Goal: Information Seeking & Learning: Check status

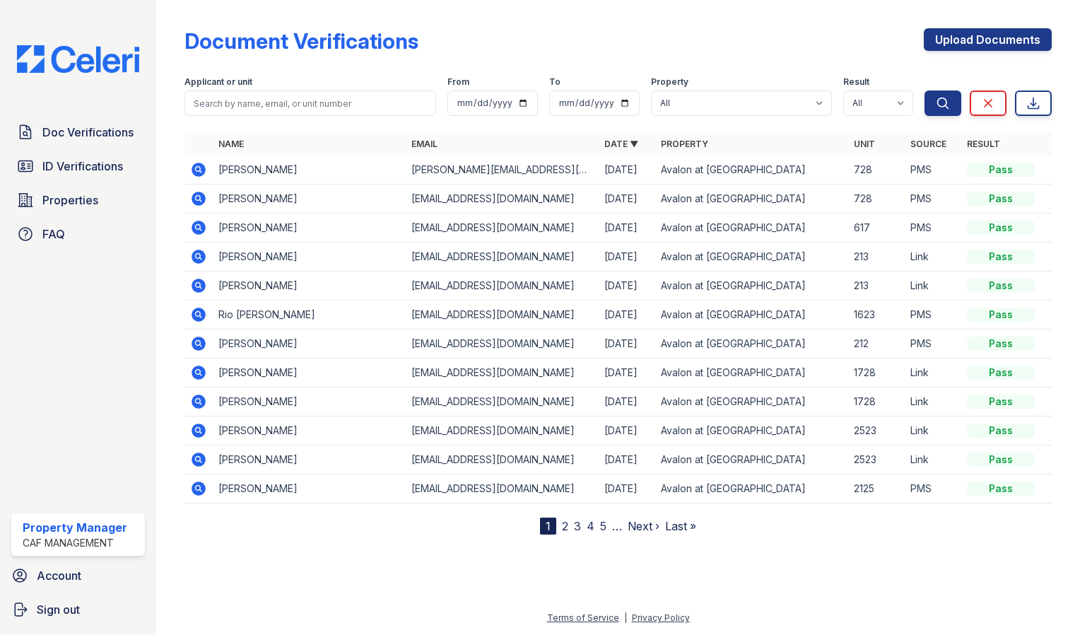
click at [199, 341] on icon at bounding box center [198, 343] width 4 height 4
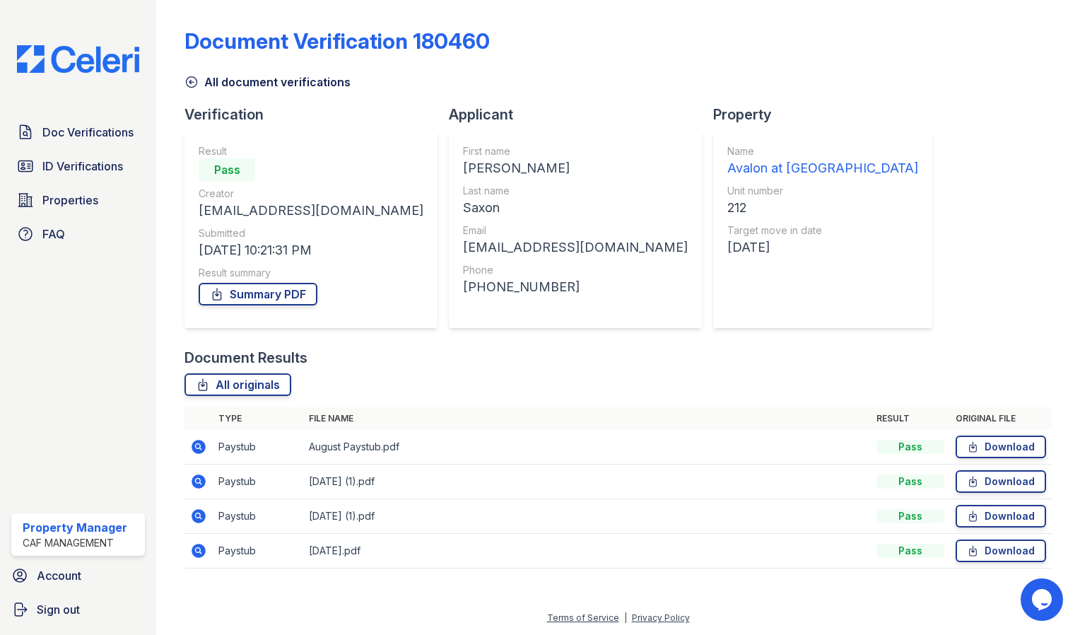
click at [200, 550] on icon at bounding box center [198, 550] width 17 height 17
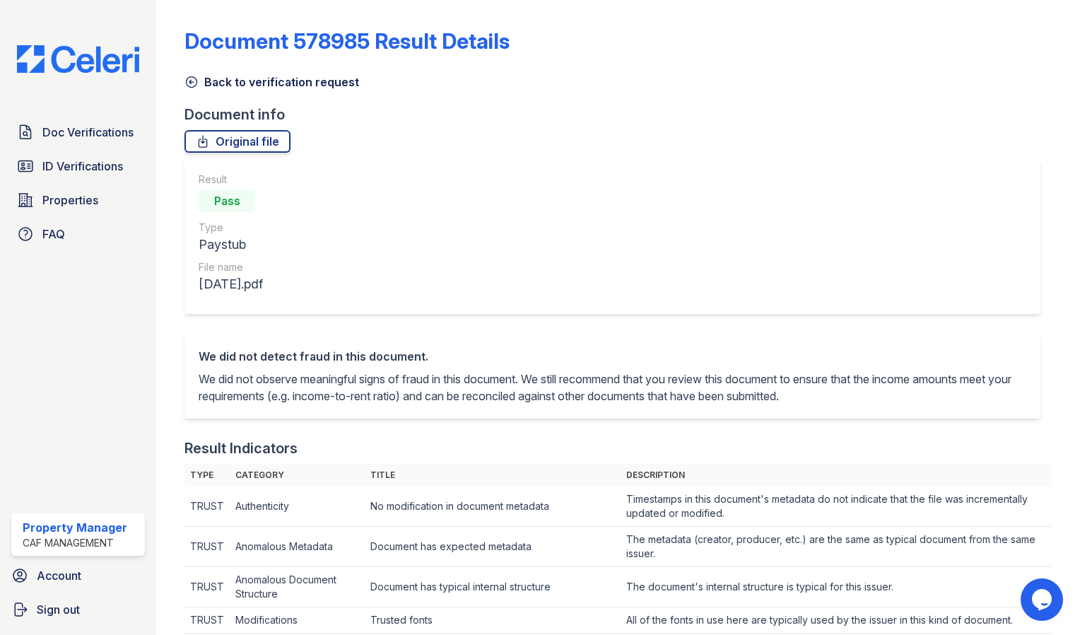
click at [192, 83] on icon at bounding box center [192, 82] width 14 height 14
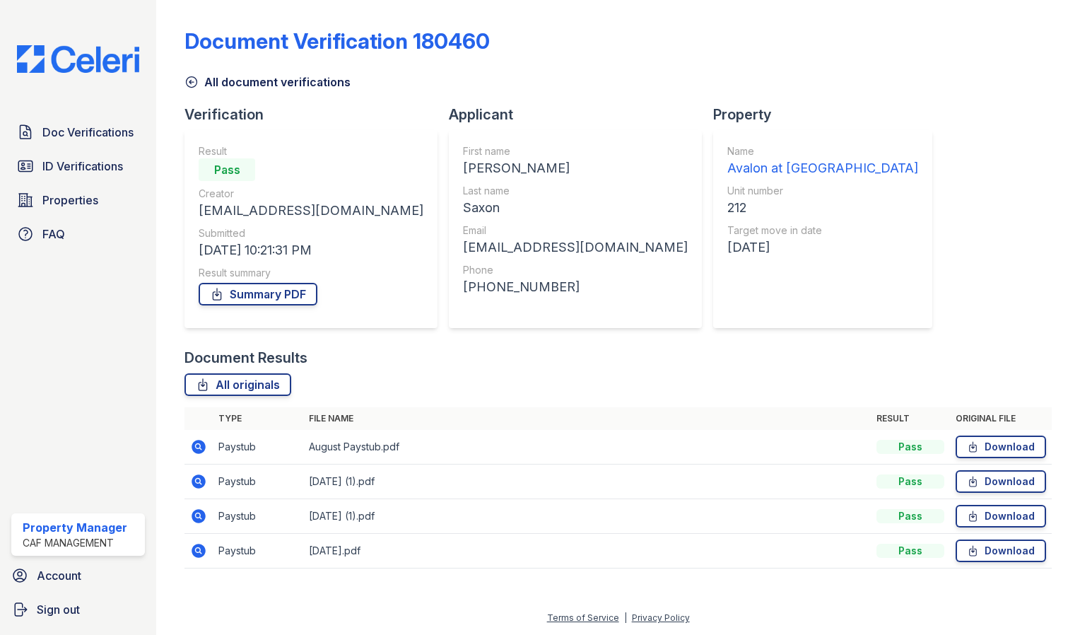
click at [195, 516] on icon at bounding box center [198, 516] width 17 height 17
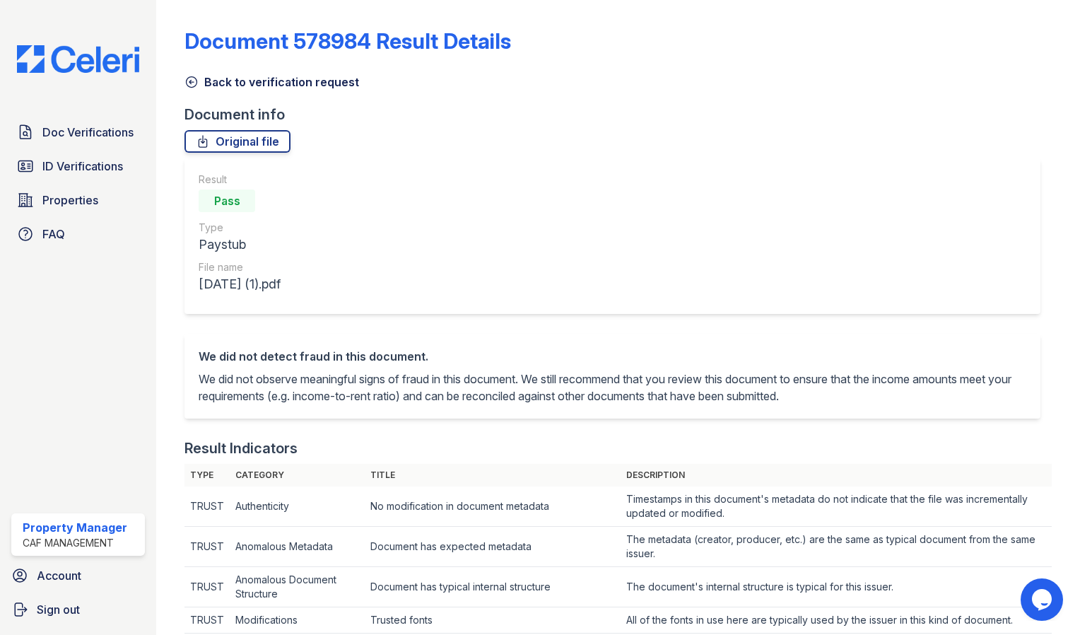
click at [191, 69] on div "Back to verification request" at bounding box center [618, 77] width 867 height 25
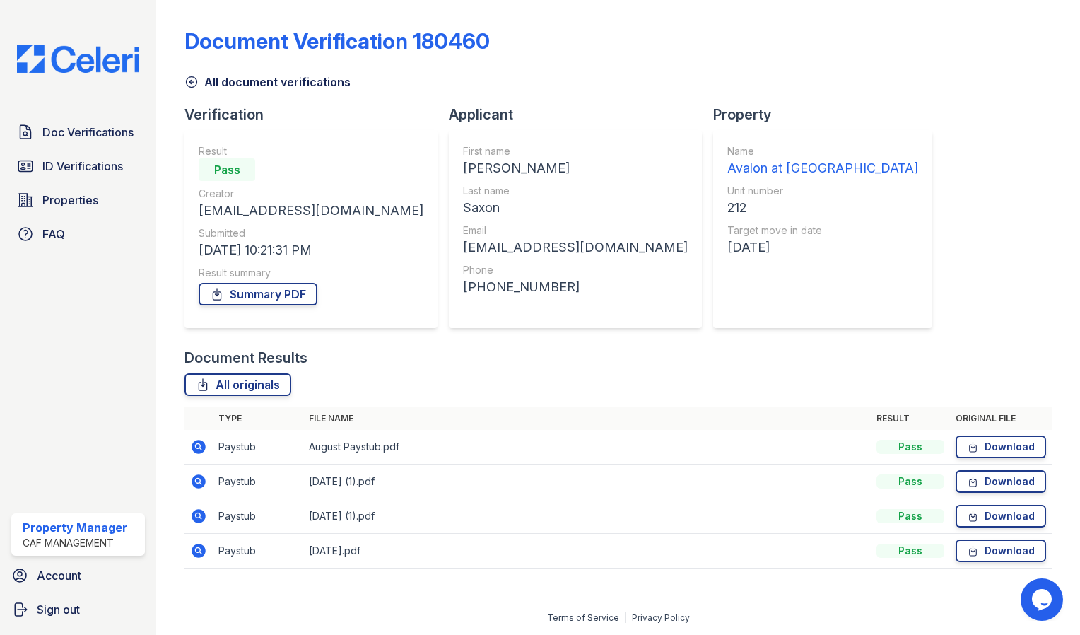
click at [197, 479] on icon at bounding box center [198, 481] width 4 height 4
click at [201, 445] on icon at bounding box center [198, 446] width 17 height 17
click at [103, 168] on span "ID Verifications" at bounding box center [82, 166] width 81 height 17
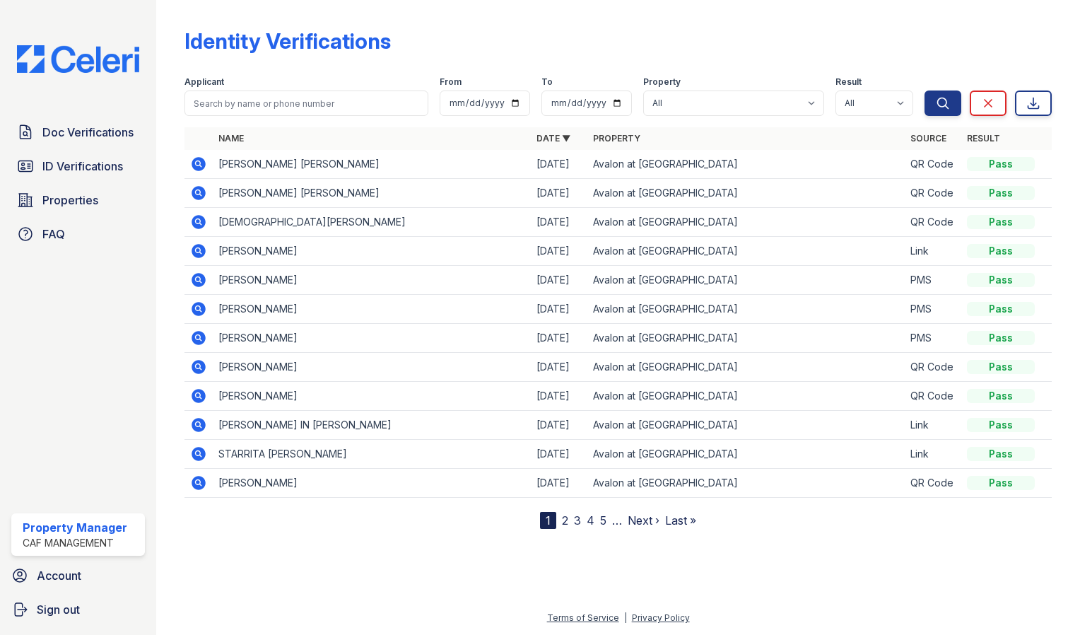
click at [564, 517] on link "2" at bounding box center [565, 520] width 6 height 14
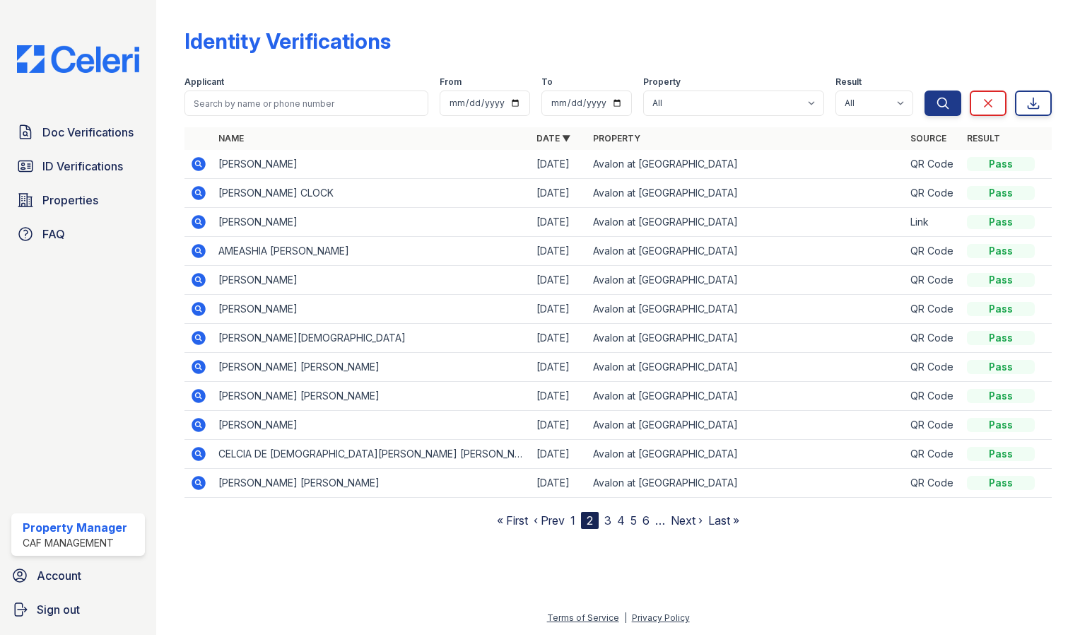
click at [609, 520] on link "3" at bounding box center [607, 520] width 7 height 14
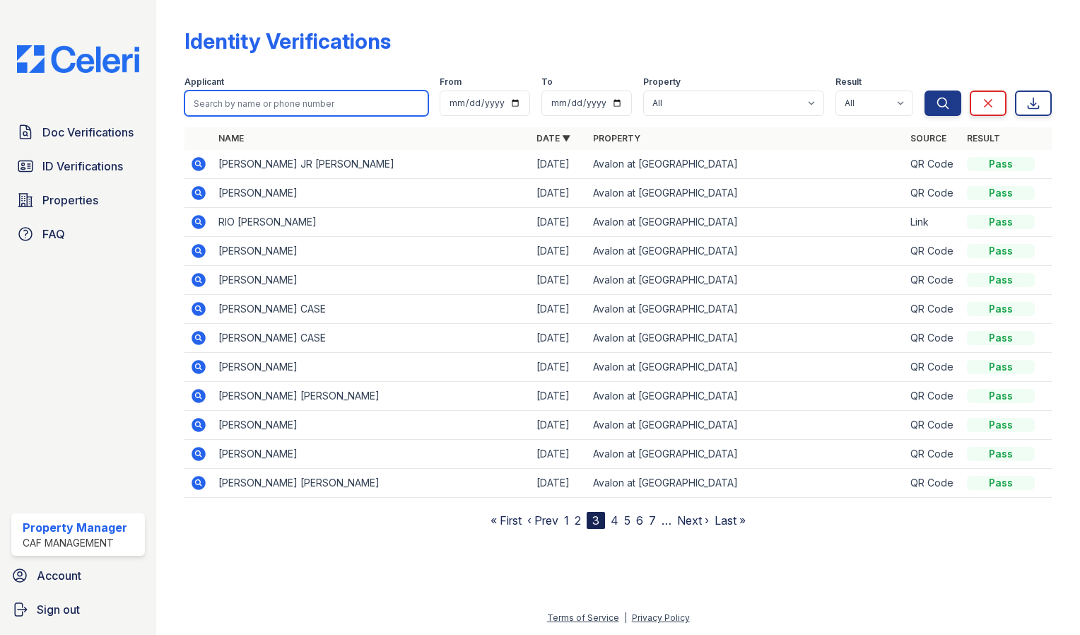
click at [367, 112] on input "search" at bounding box center [307, 102] width 244 height 25
type input "saxon"
click at [925, 90] on button "Search" at bounding box center [943, 102] width 37 height 25
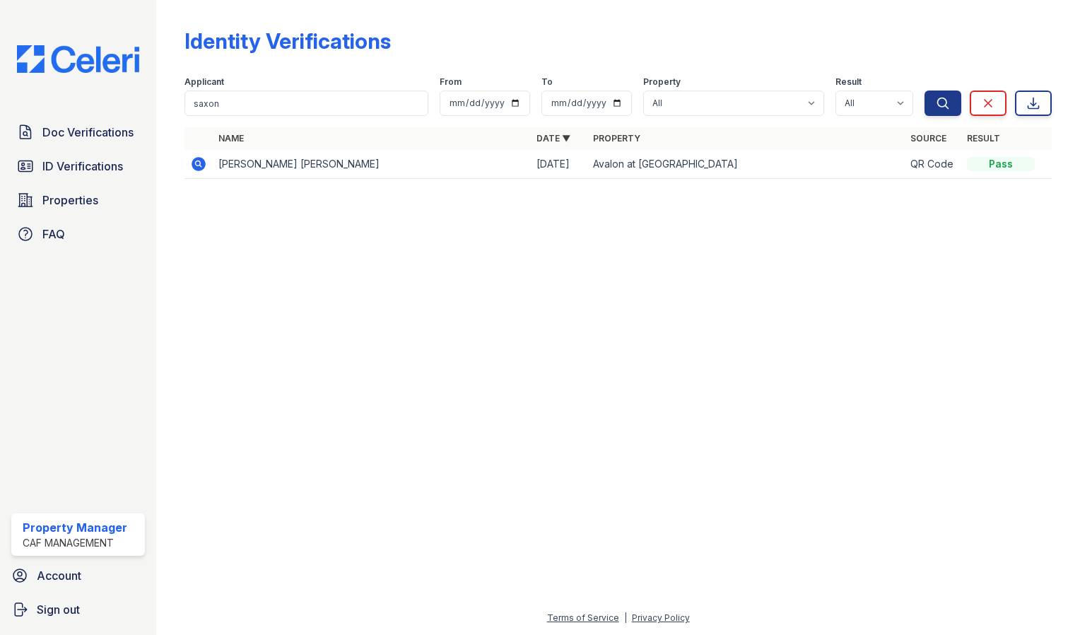
click at [199, 160] on icon at bounding box center [199, 164] width 14 height 14
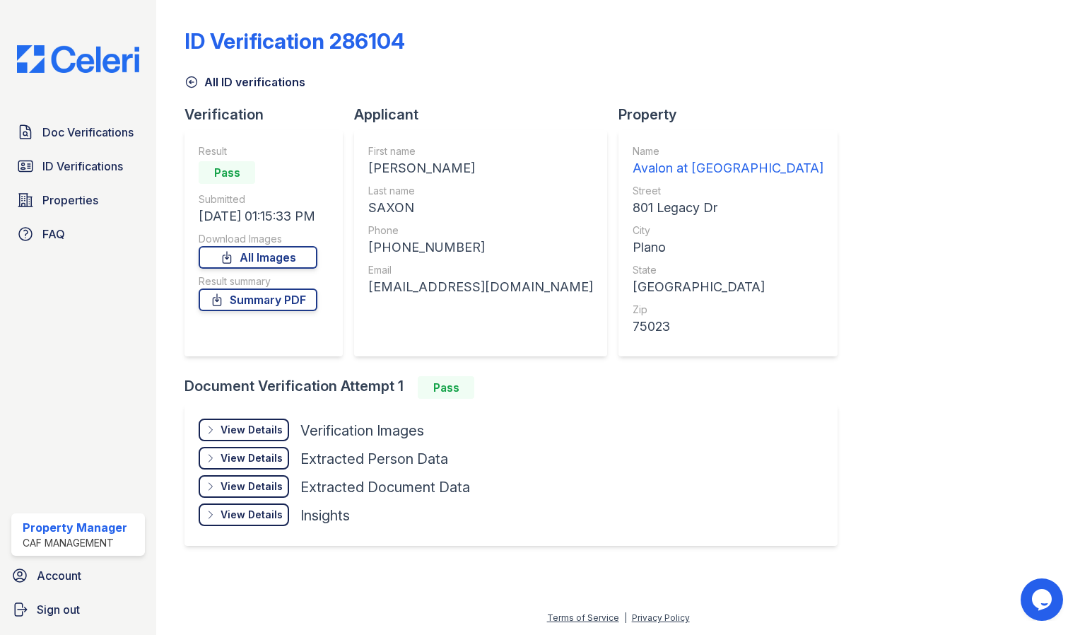
click at [242, 423] on div "View Details" at bounding box center [252, 430] width 62 height 14
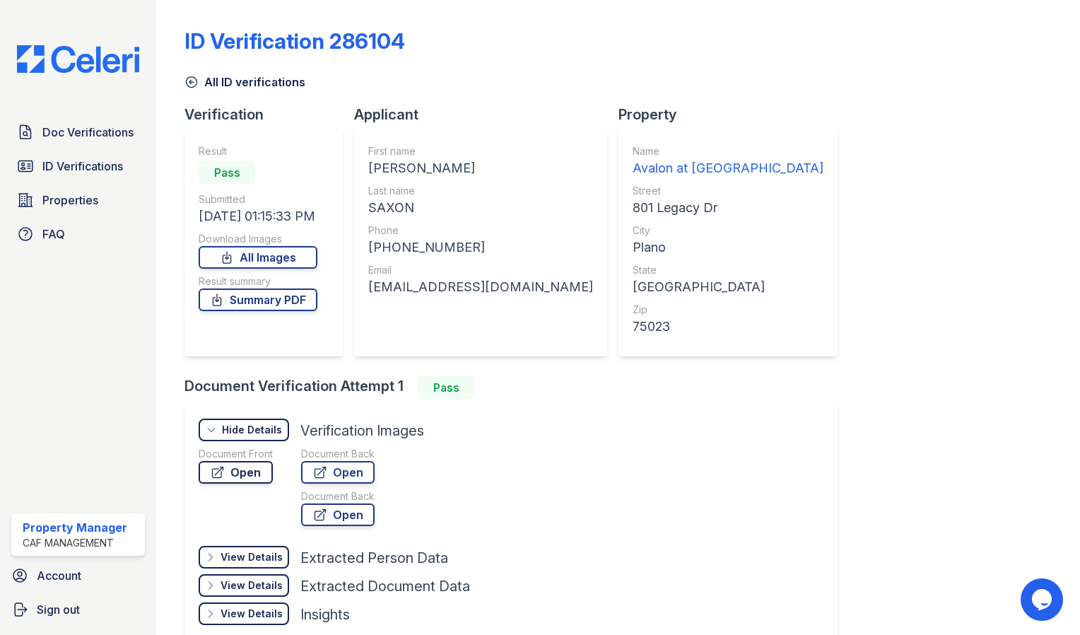
click at [245, 476] on link "Open" at bounding box center [236, 472] width 74 height 23
click at [189, 83] on icon at bounding box center [192, 82] width 14 height 14
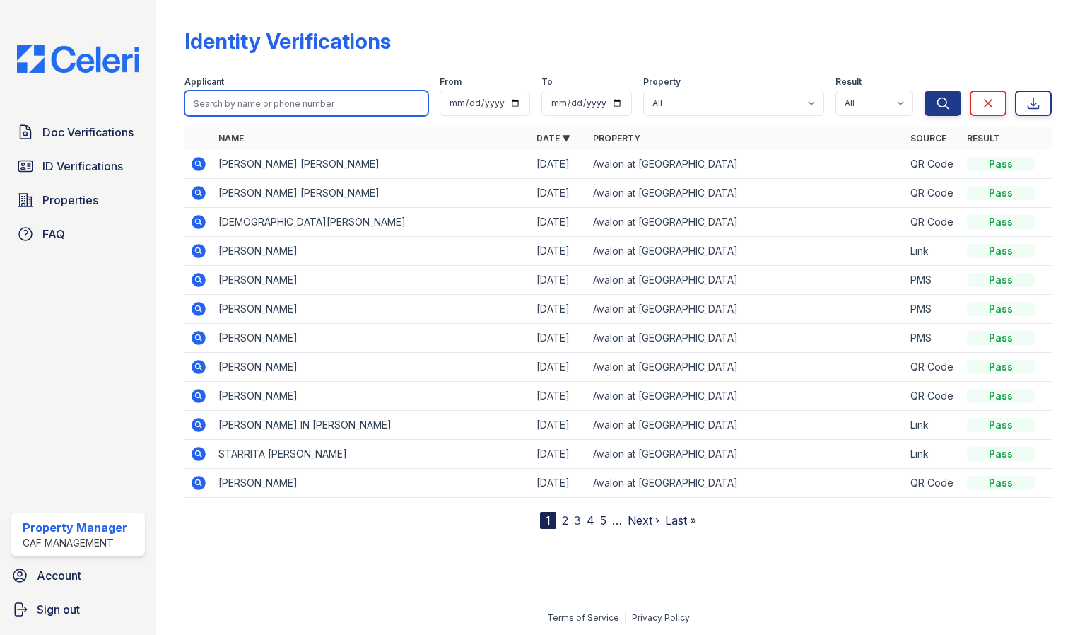
click at [295, 106] on input "search" at bounding box center [307, 102] width 244 height 25
type input "saxon"
click at [925, 90] on button "Search" at bounding box center [943, 102] width 37 height 25
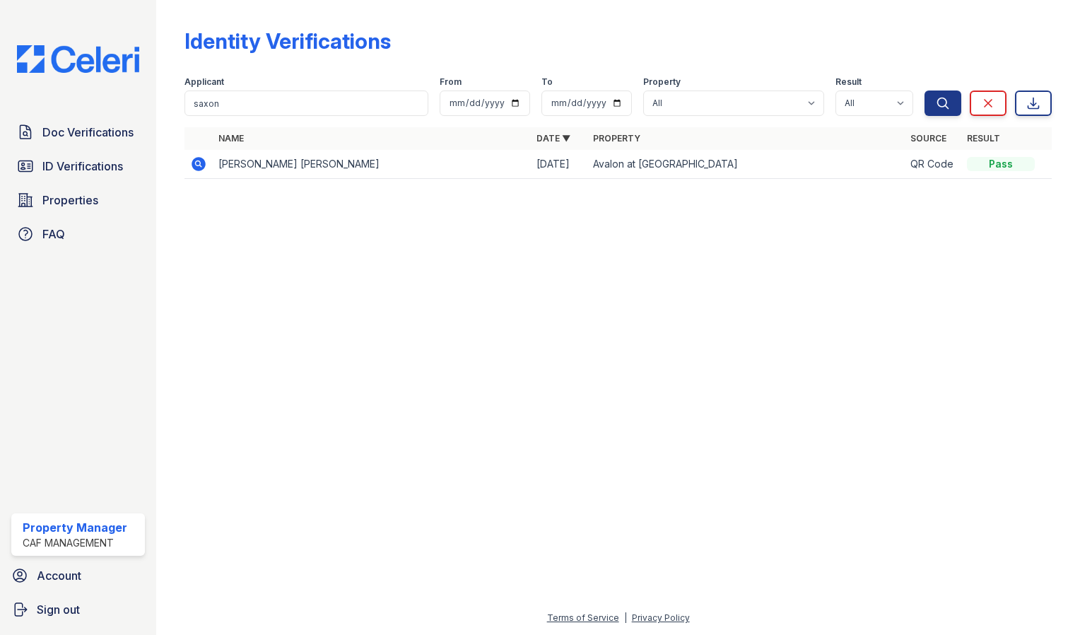
click at [201, 163] on icon at bounding box center [198, 164] width 17 height 17
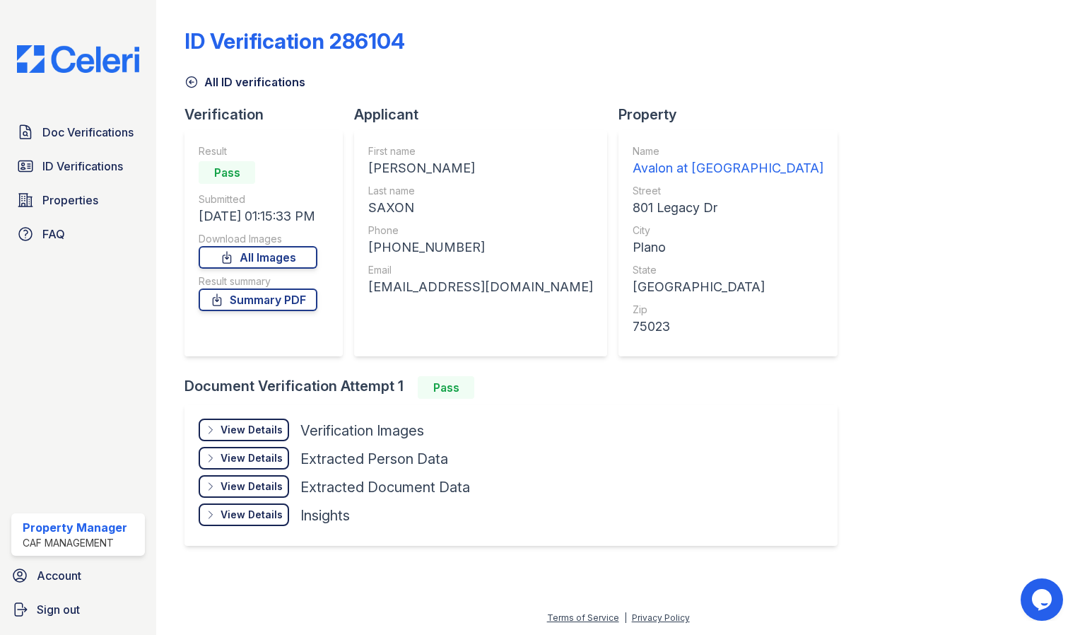
click at [275, 427] on div "View Details" at bounding box center [252, 430] width 62 height 14
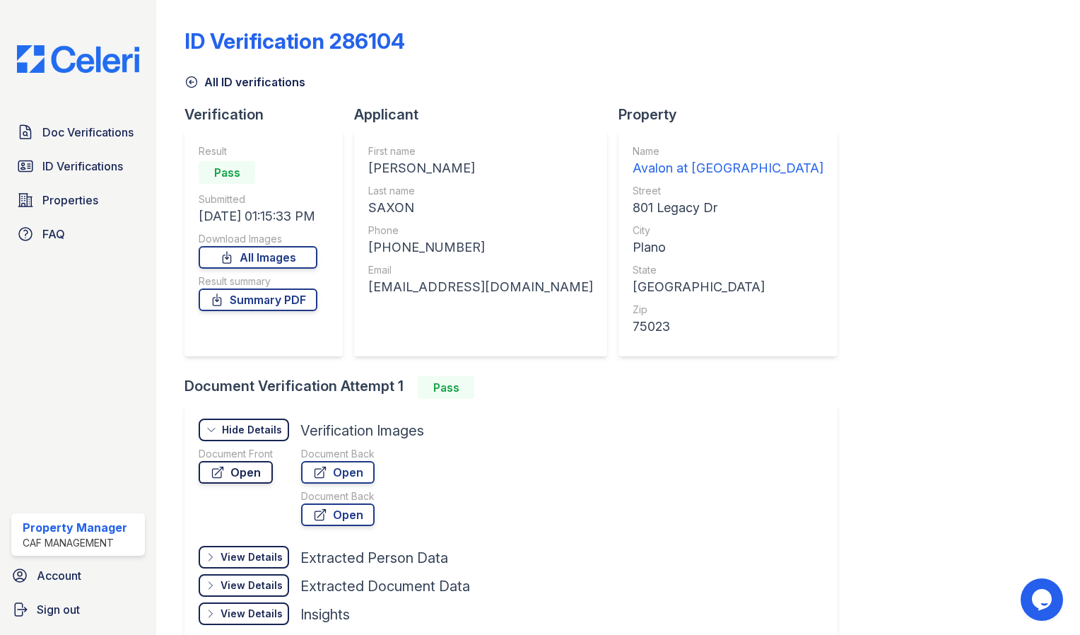
click at [250, 470] on link "Open" at bounding box center [236, 472] width 74 height 23
click at [362, 471] on link "Open" at bounding box center [338, 472] width 74 height 23
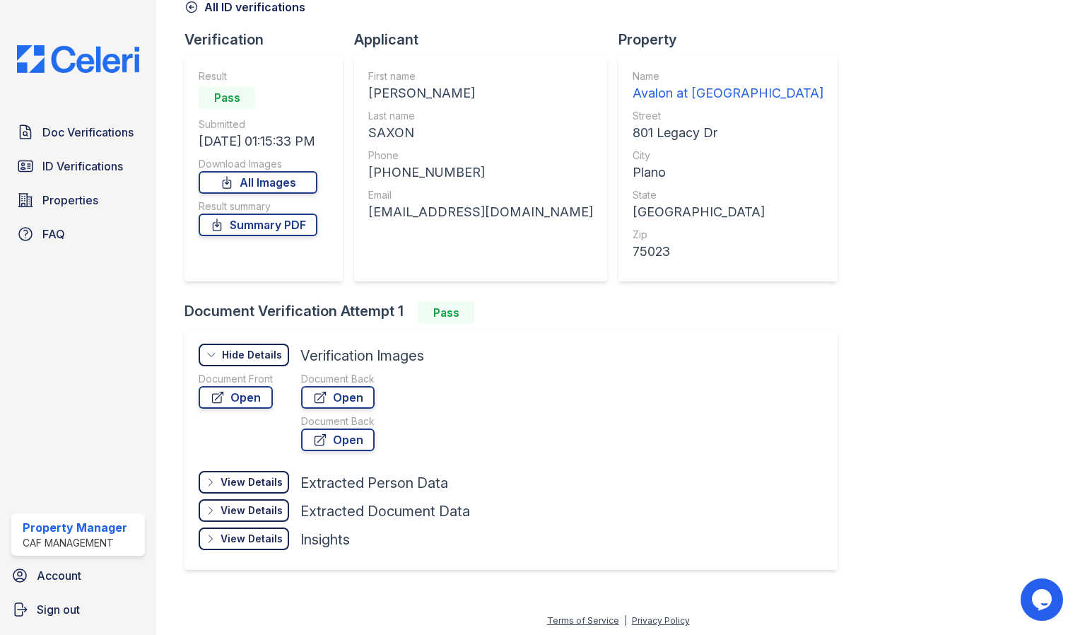
click at [250, 510] on div "View Details" at bounding box center [252, 510] width 62 height 14
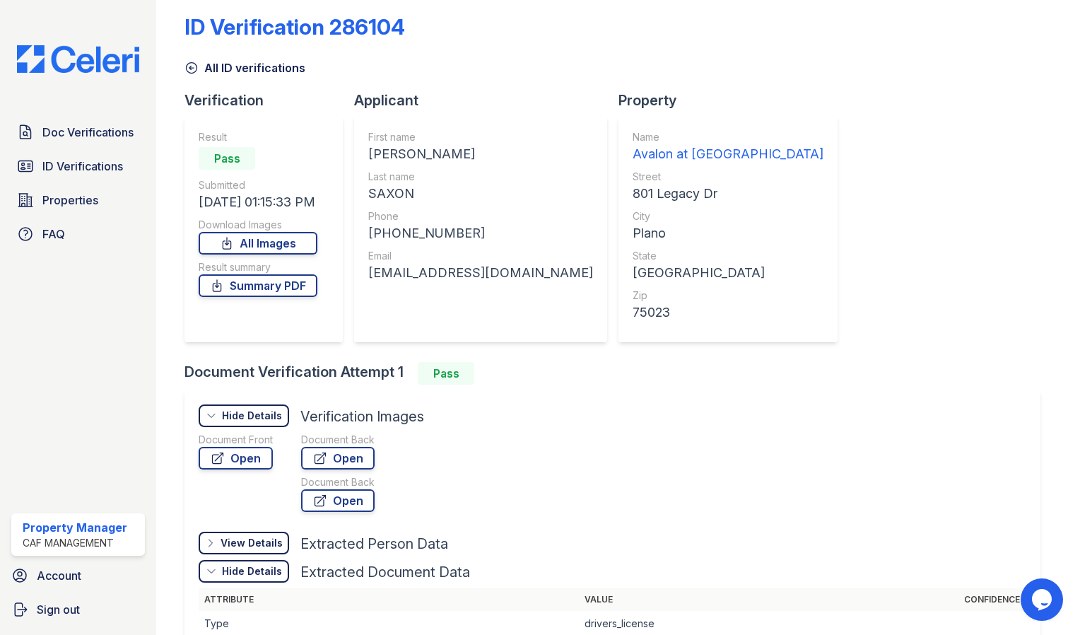
scroll to position [0, 0]
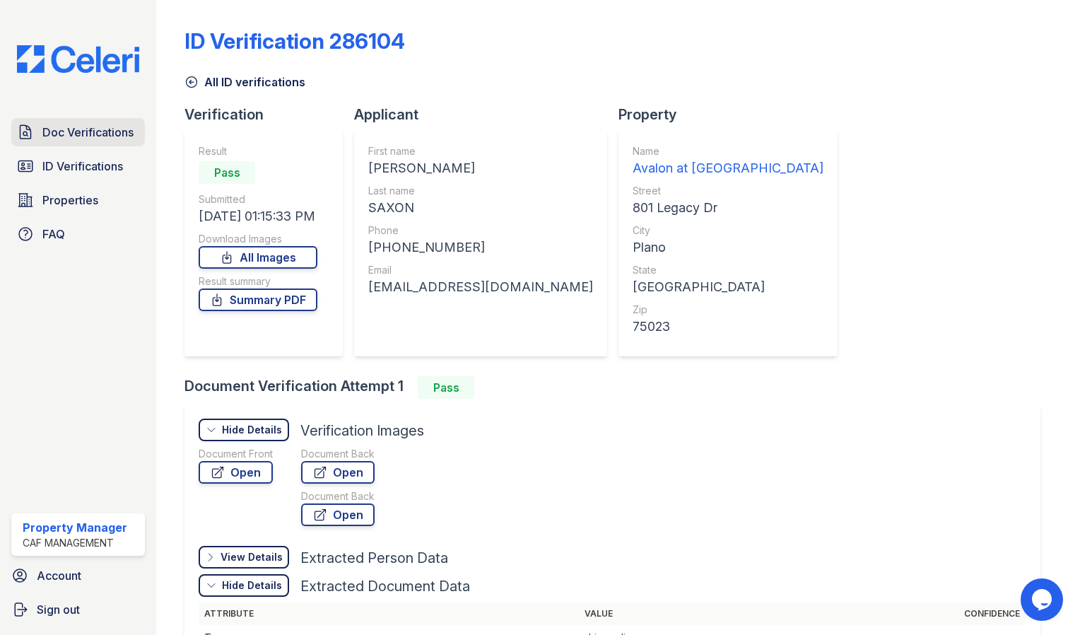
click at [125, 131] on span "Doc Verifications" at bounding box center [87, 132] width 91 height 17
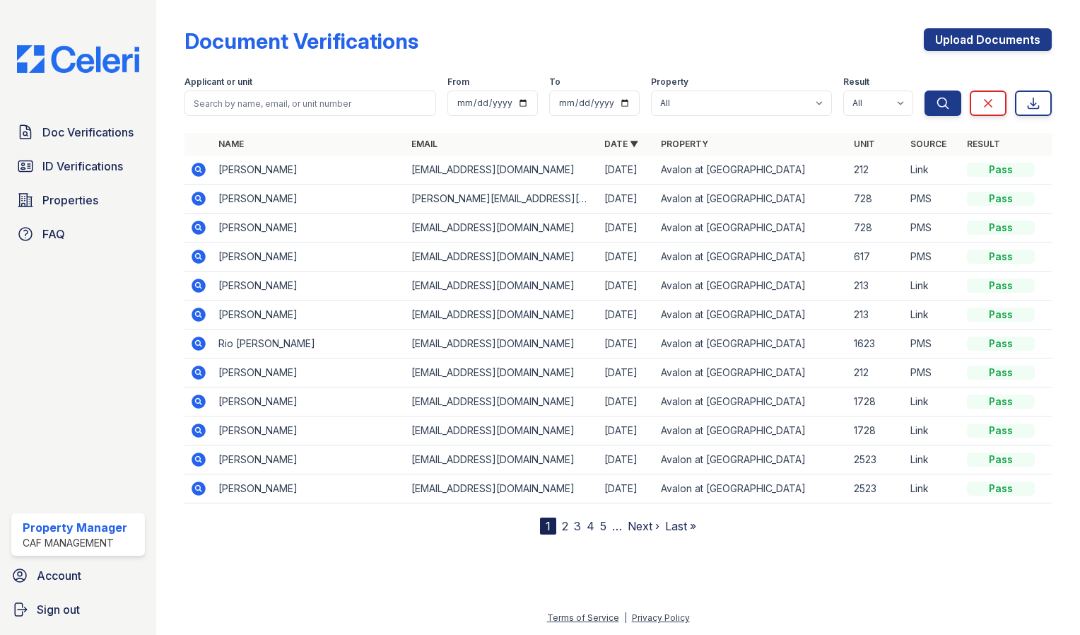
click at [197, 167] on icon at bounding box center [198, 169] width 17 height 17
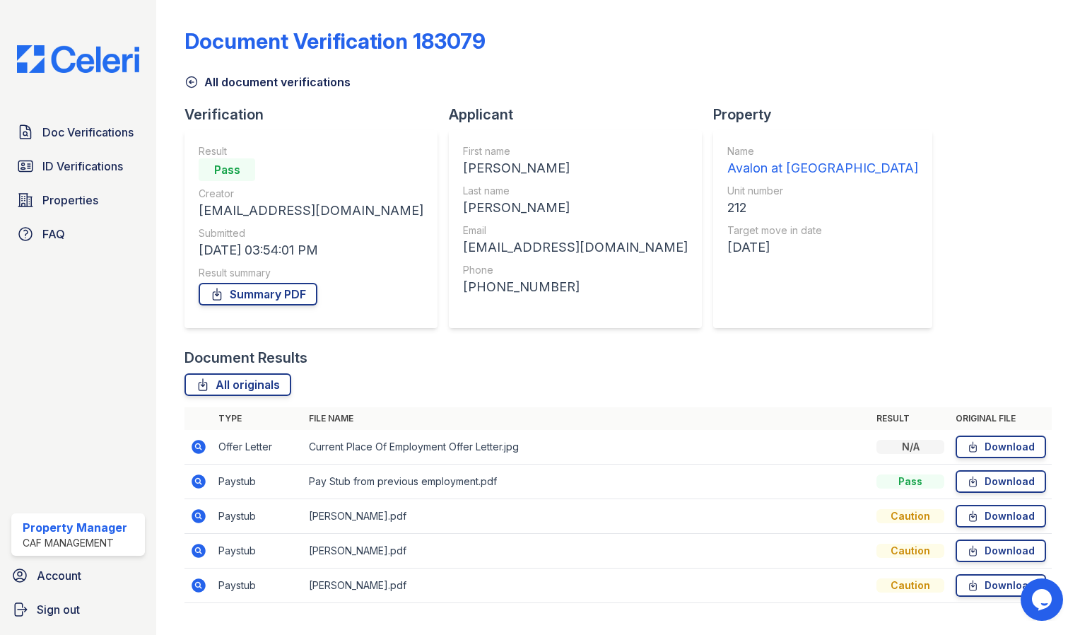
click at [197, 587] on icon at bounding box center [199, 585] width 14 height 14
click at [198, 550] on icon at bounding box center [198, 550] width 4 height 4
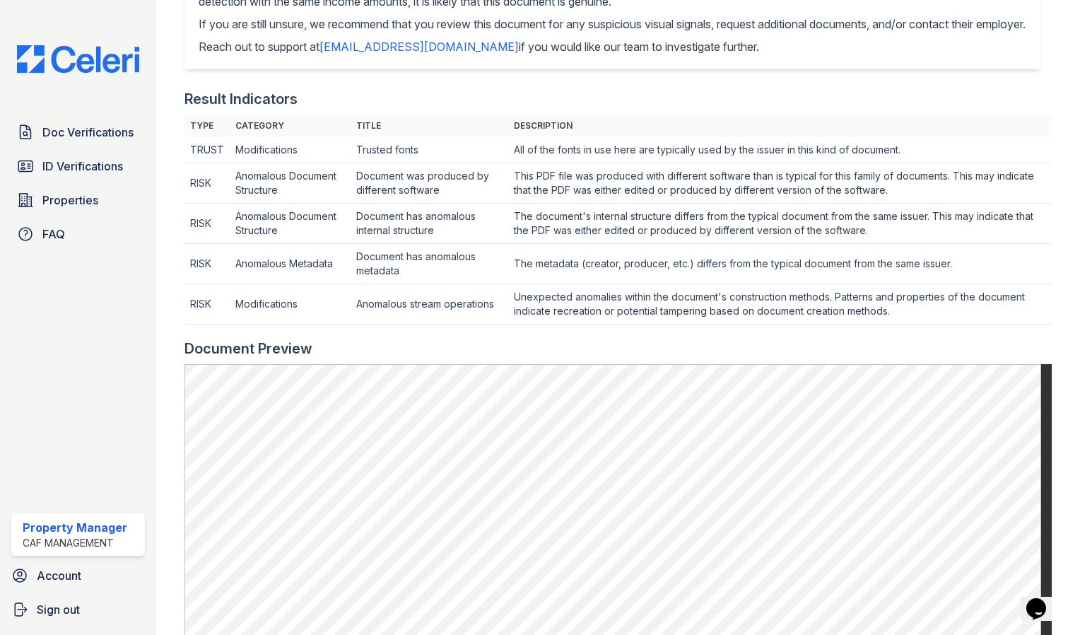
scroll to position [377, 0]
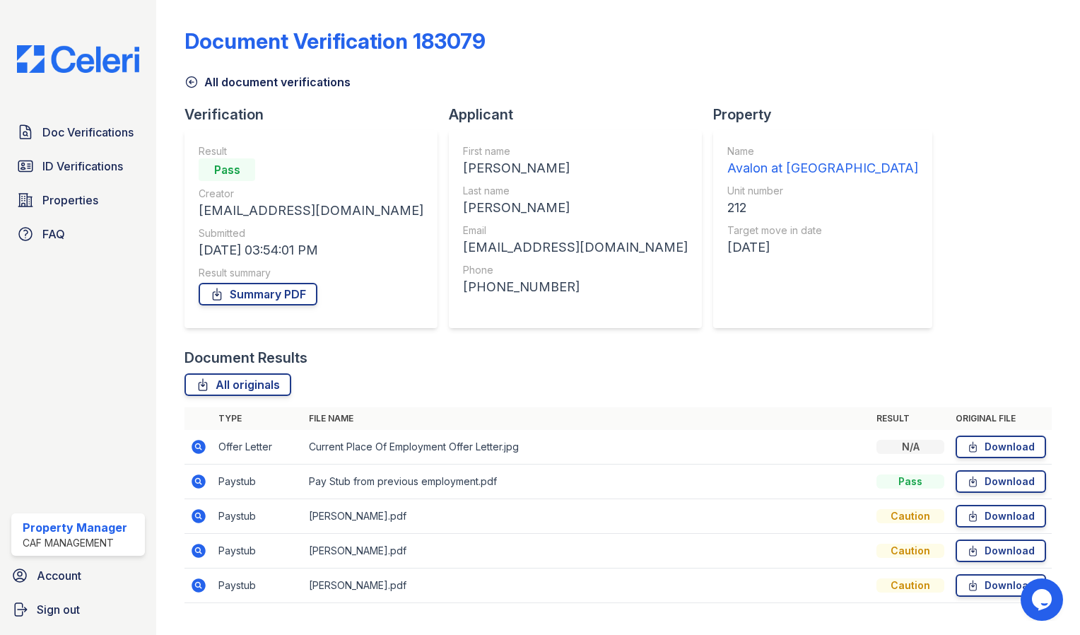
click at [198, 513] on icon at bounding box center [198, 515] width 4 height 4
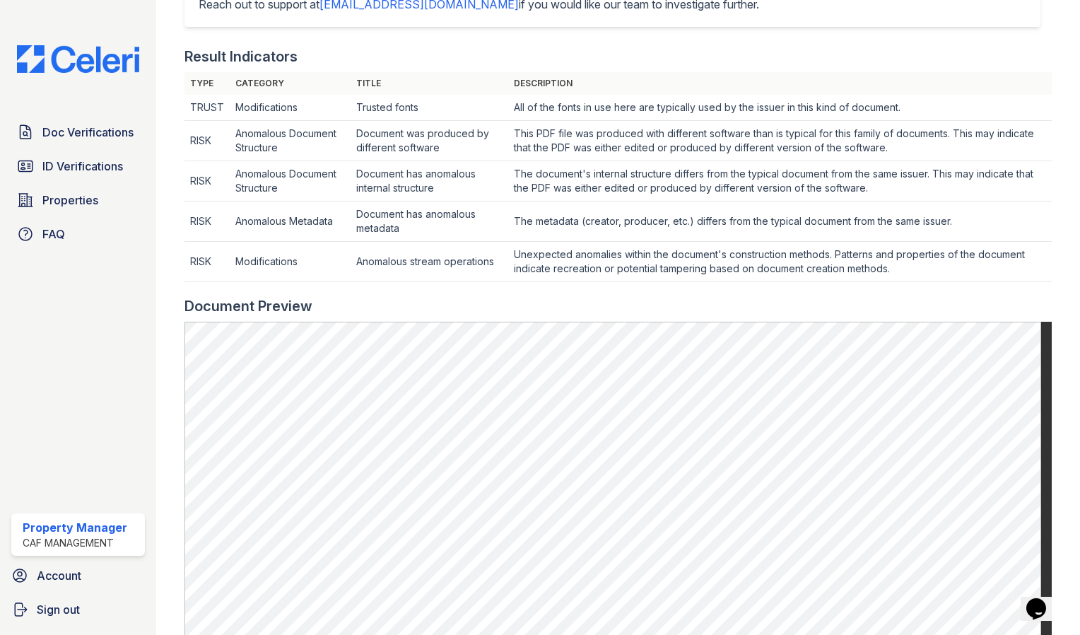
scroll to position [440, 0]
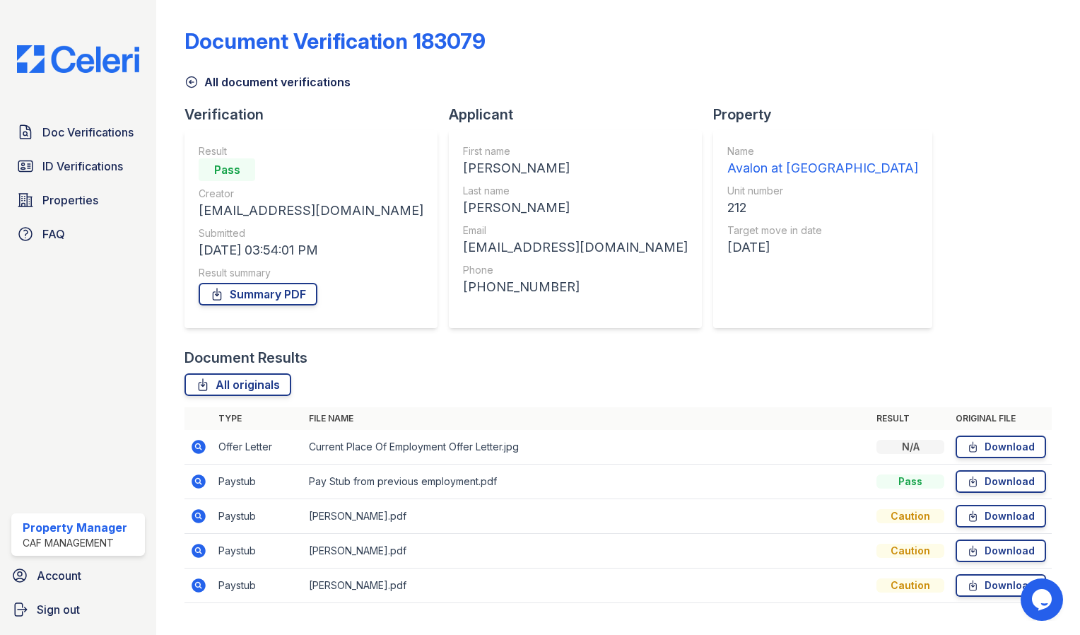
click at [198, 482] on icon at bounding box center [198, 481] width 17 height 17
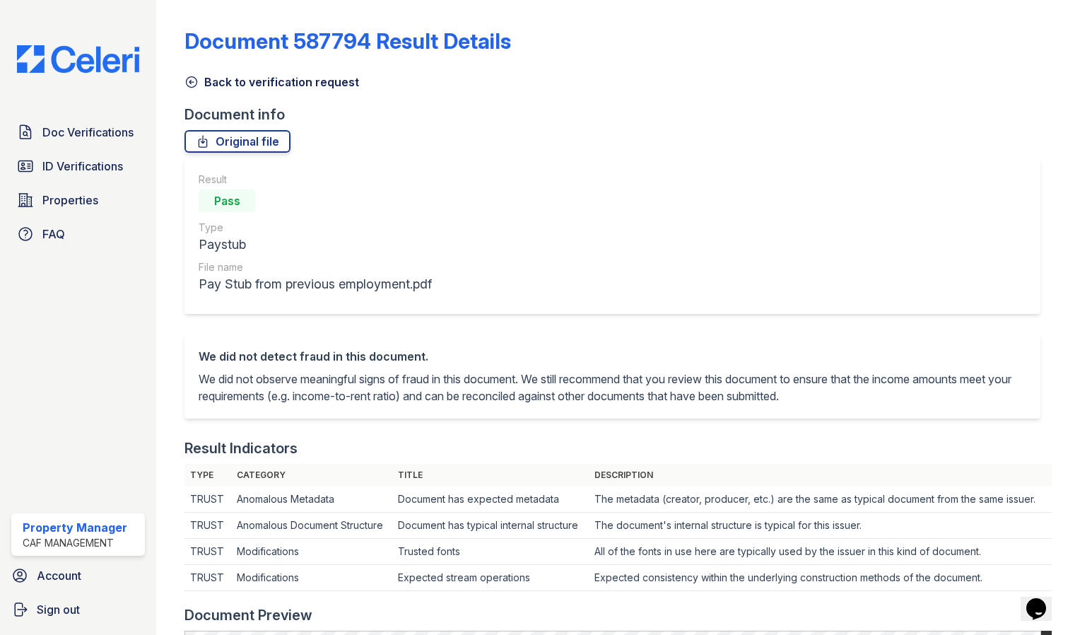
click at [190, 68] on div "Back to verification request" at bounding box center [618, 77] width 867 height 25
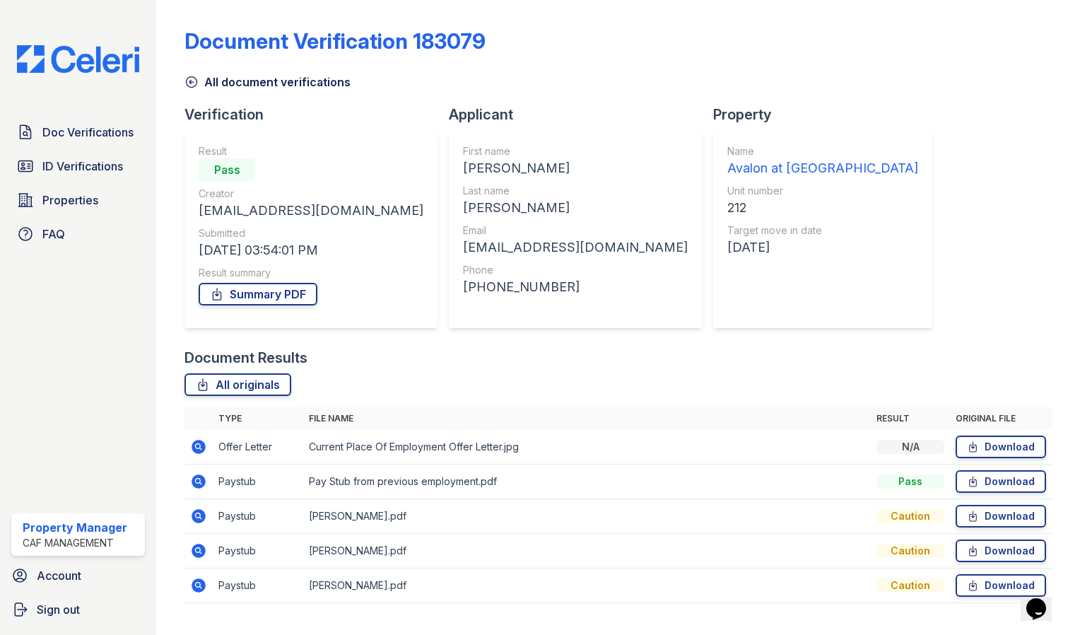
click at [199, 445] on icon at bounding box center [198, 446] width 4 height 4
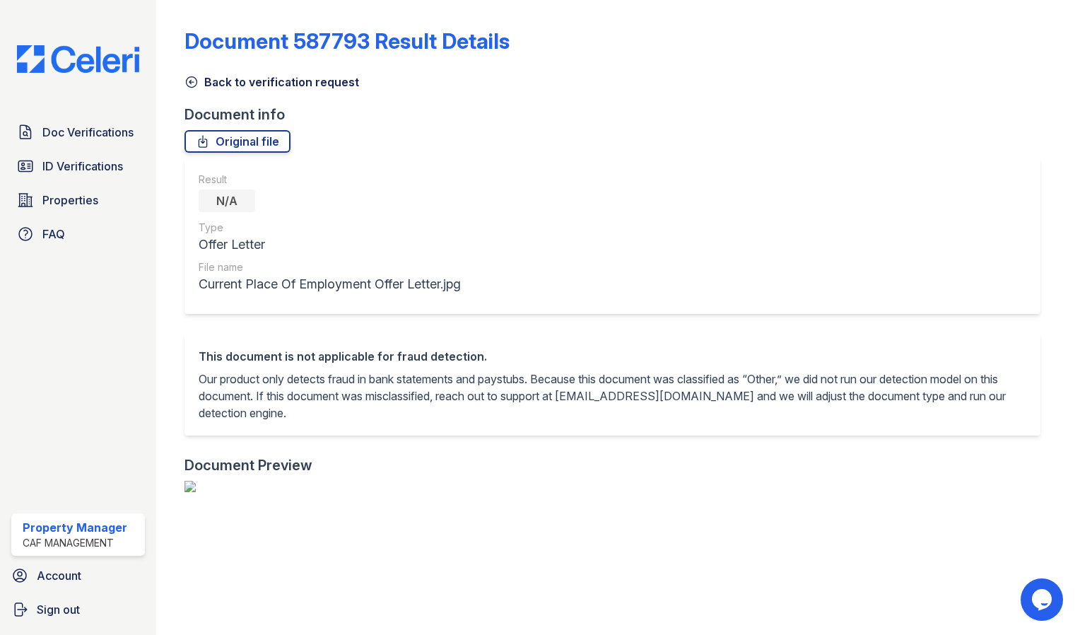
click at [192, 74] on link "Back to verification request" at bounding box center [272, 82] width 175 height 17
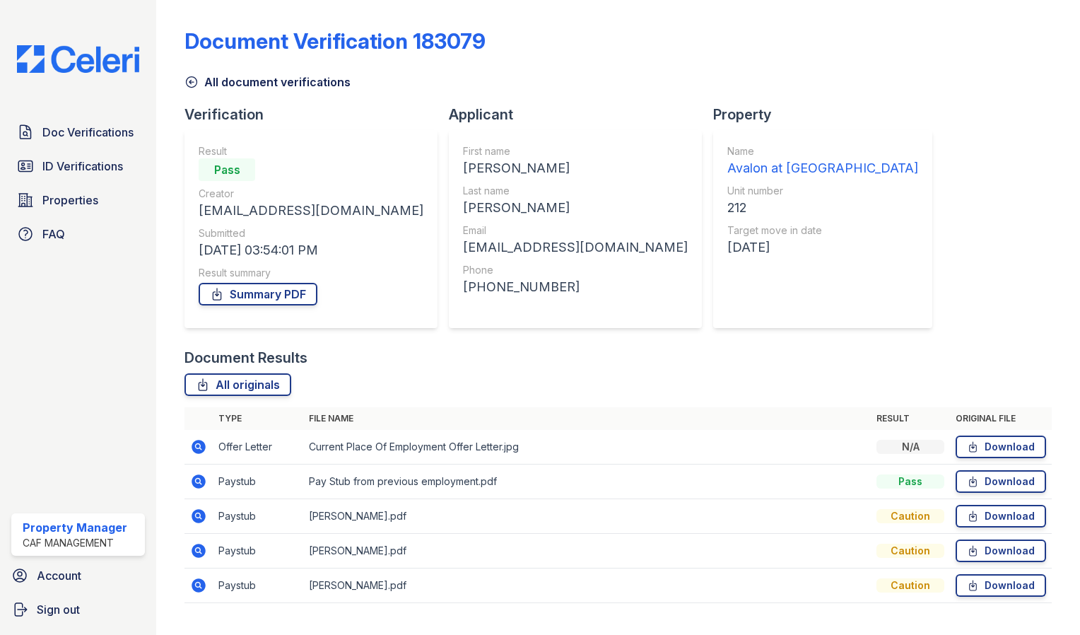
click at [192, 83] on icon at bounding box center [192, 82] width 14 height 14
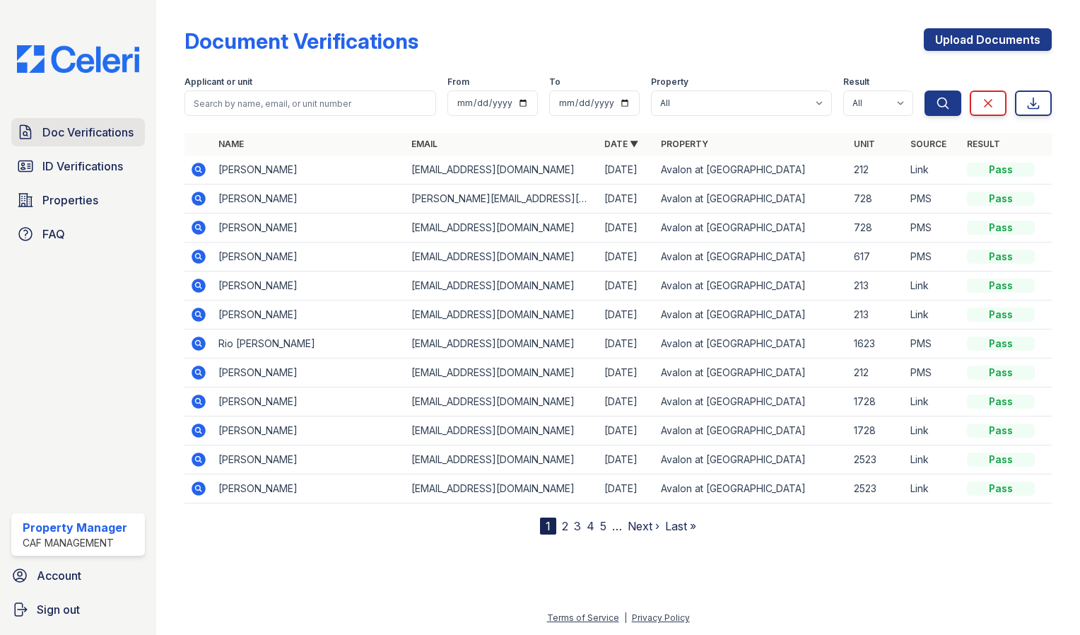
click at [83, 131] on span "Doc Verifications" at bounding box center [87, 132] width 91 height 17
click at [198, 287] on icon at bounding box center [198, 285] width 17 height 17
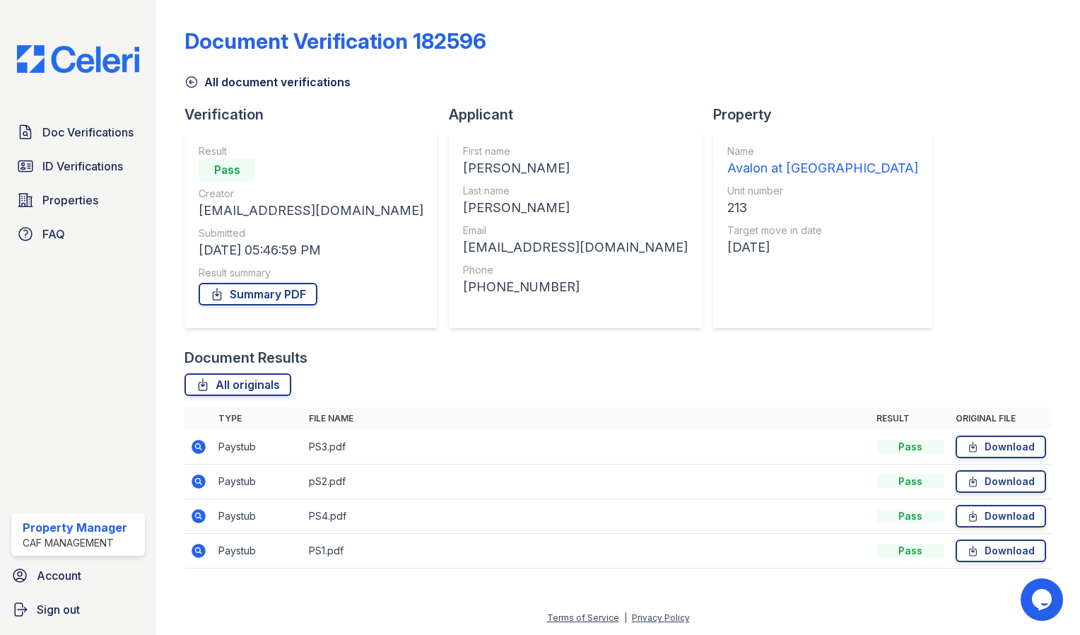
click at [197, 549] on icon at bounding box center [198, 550] width 4 height 4
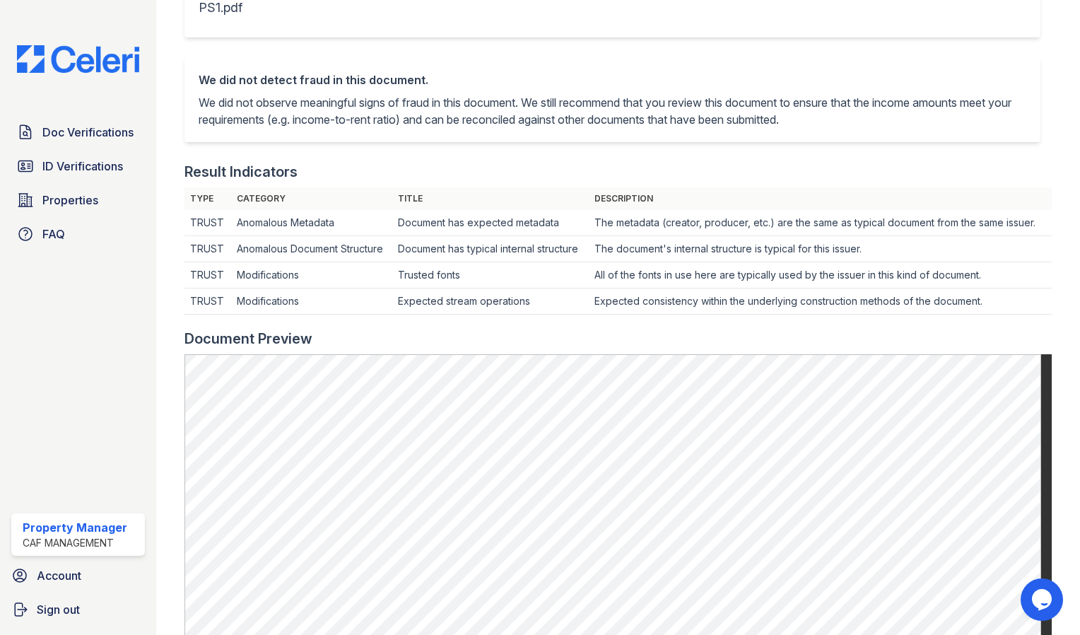
scroll to position [217, 0]
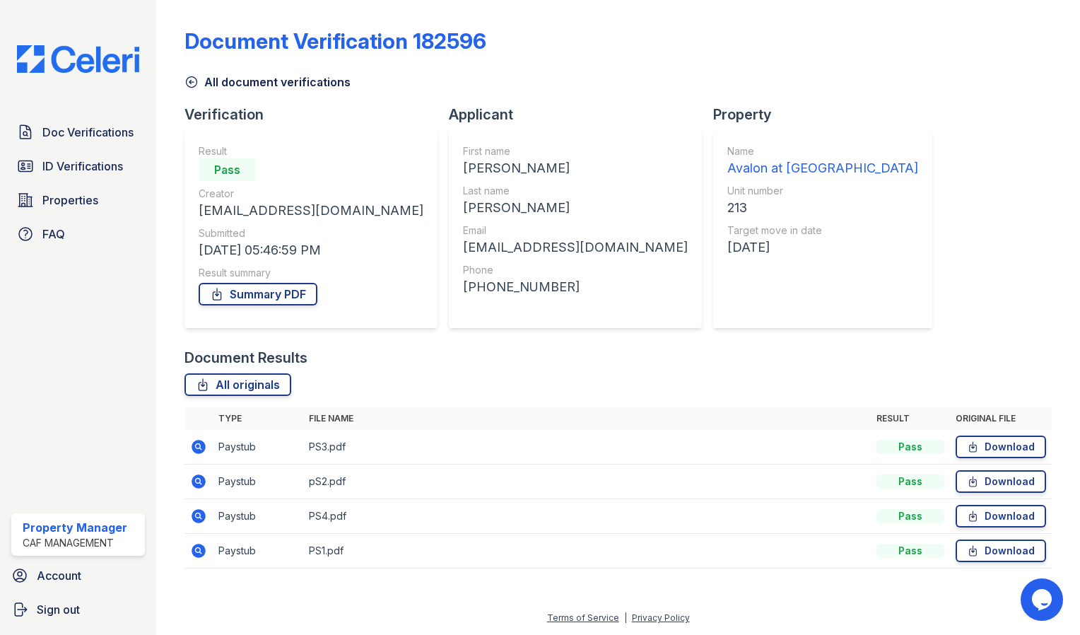
click at [200, 515] on icon at bounding box center [198, 516] width 17 height 17
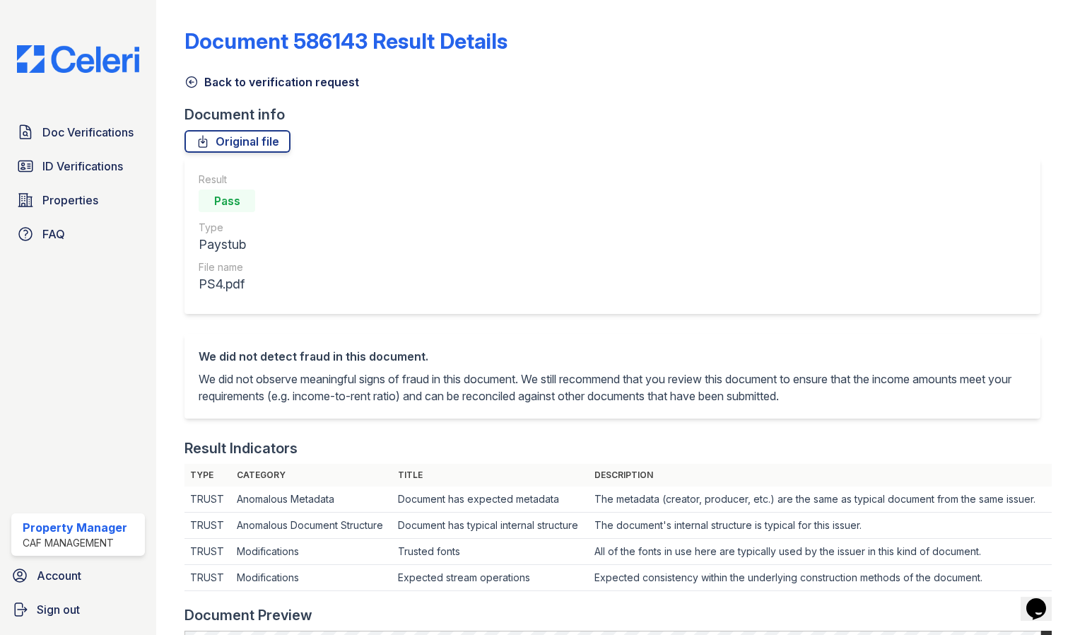
click at [192, 77] on icon at bounding box center [192, 82] width 14 height 14
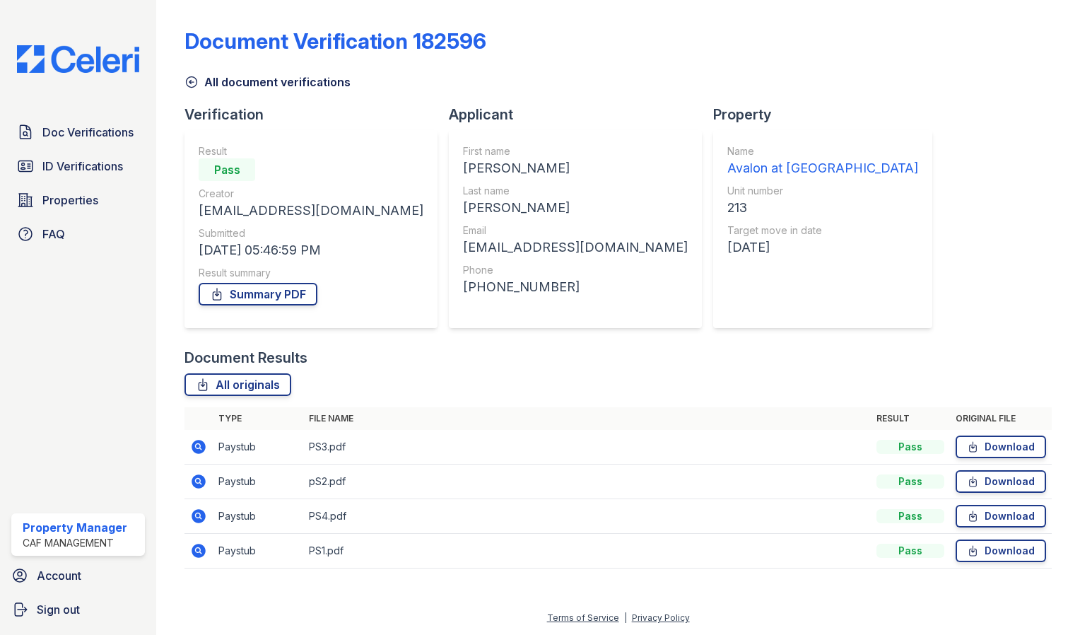
click at [199, 482] on icon at bounding box center [198, 481] width 17 height 17
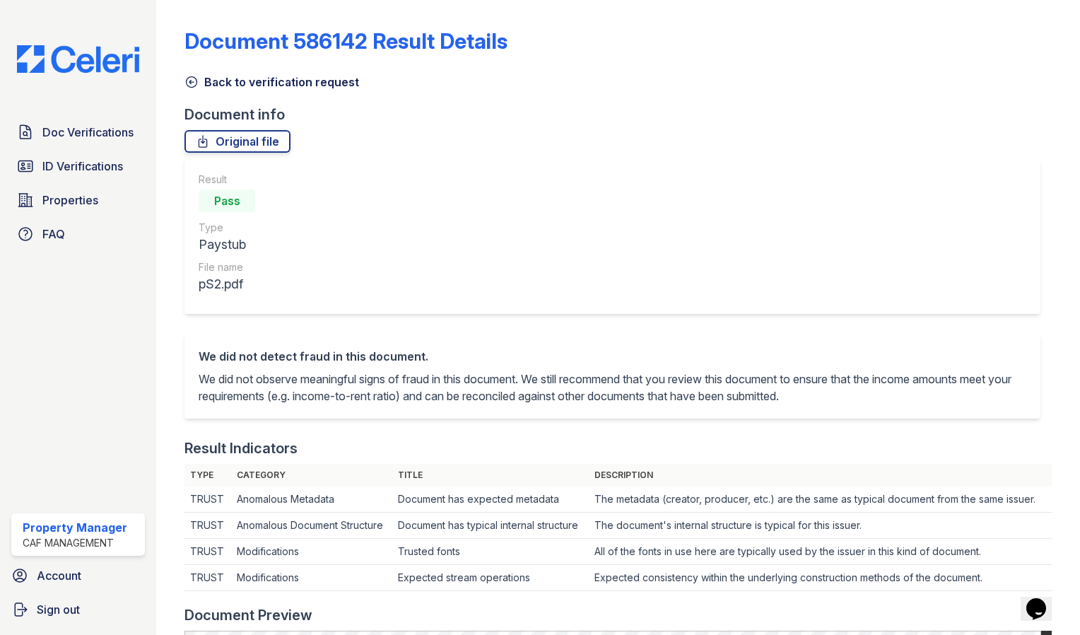
click at [194, 82] on icon at bounding box center [192, 82] width 11 height 11
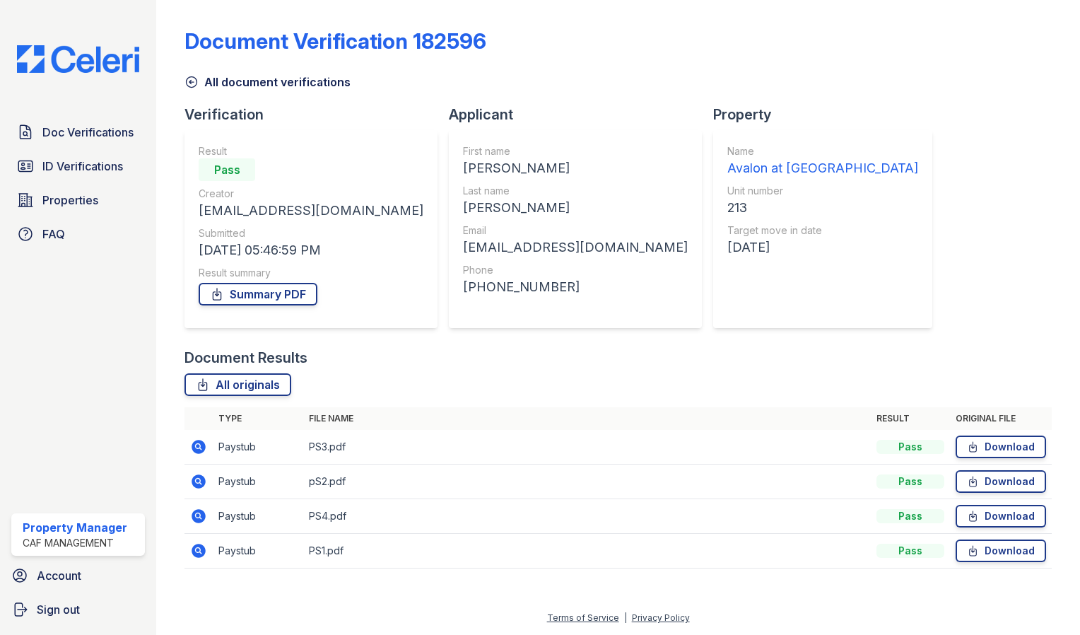
click at [197, 445] on icon at bounding box center [198, 446] width 4 height 4
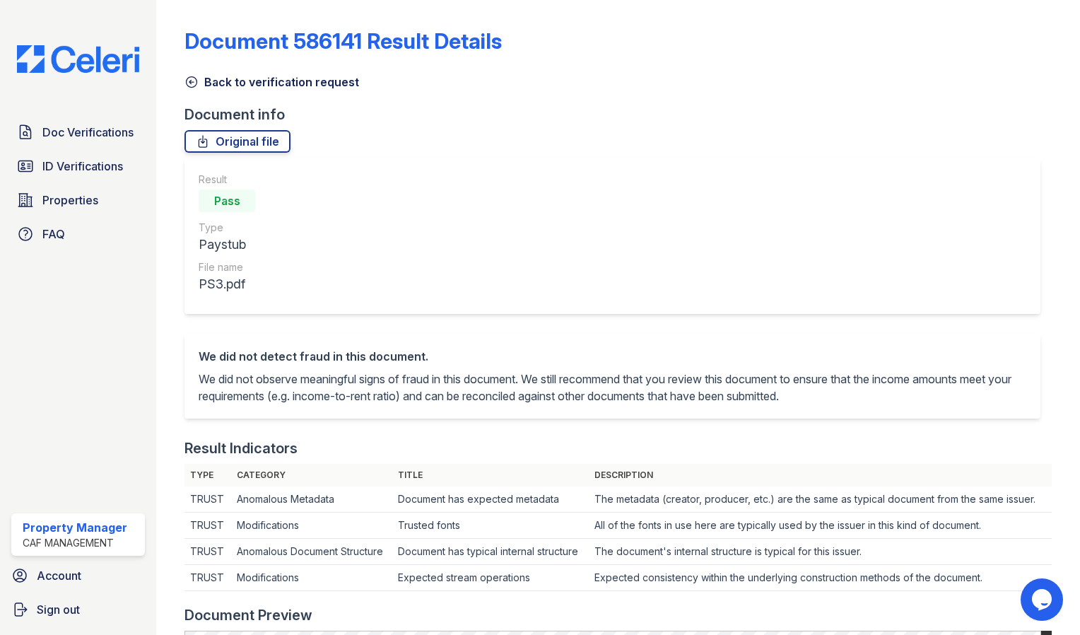
click at [192, 72] on div "Back to verification request" at bounding box center [618, 77] width 867 height 25
click at [192, 76] on icon at bounding box center [192, 82] width 14 height 14
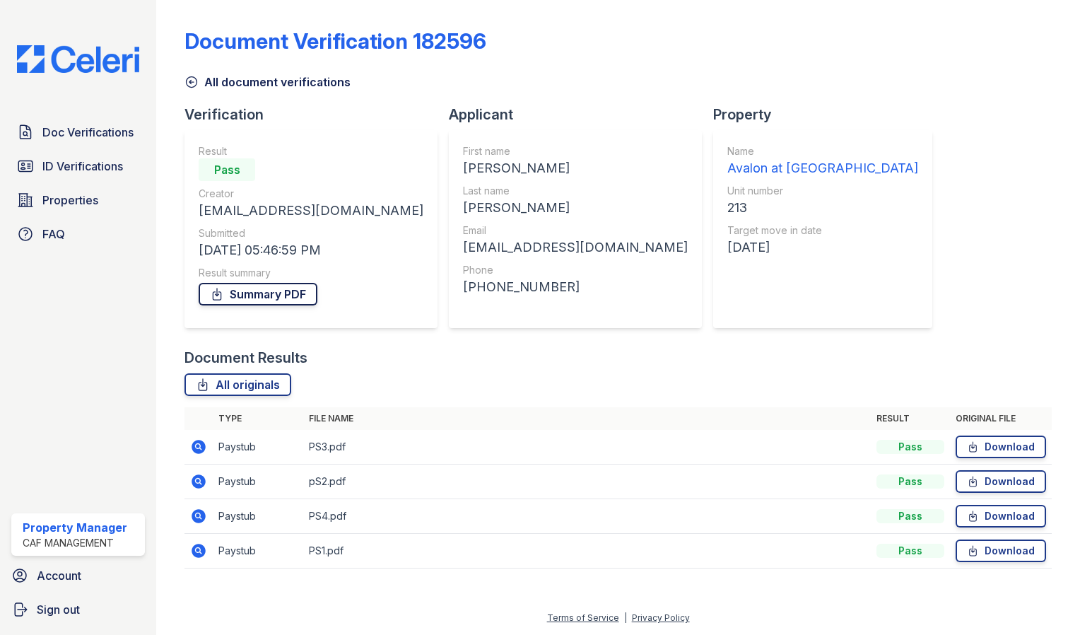
click at [286, 296] on link "Summary PDF" at bounding box center [258, 294] width 119 height 23
click at [116, 171] on span "ID Verifications" at bounding box center [82, 166] width 81 height 17
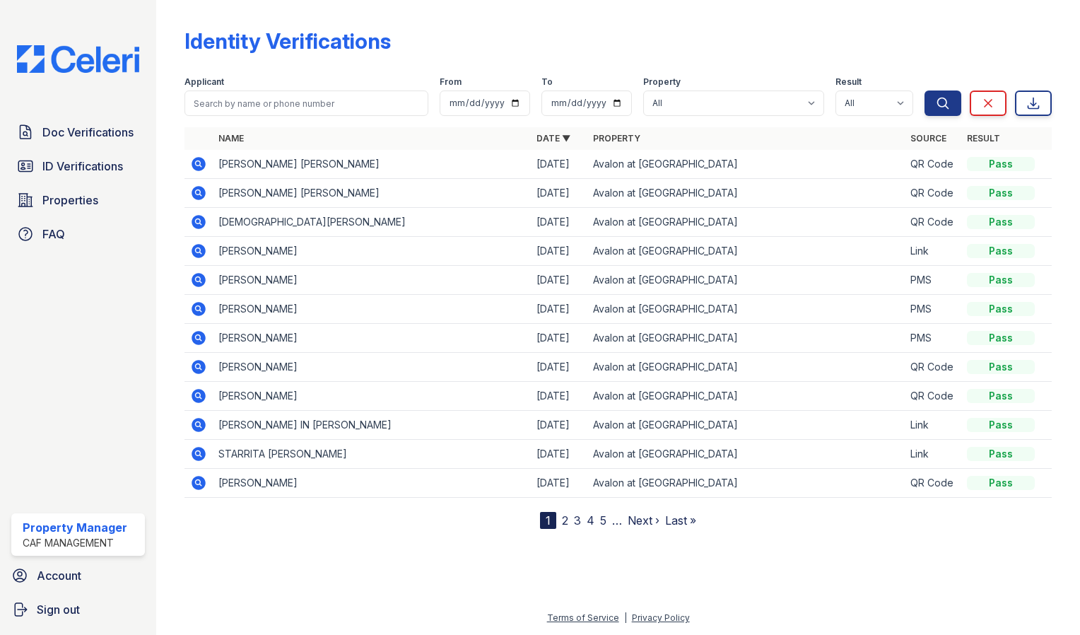
click at [197, 425] on icon at bounding box center [198, 424] width 17 height 17
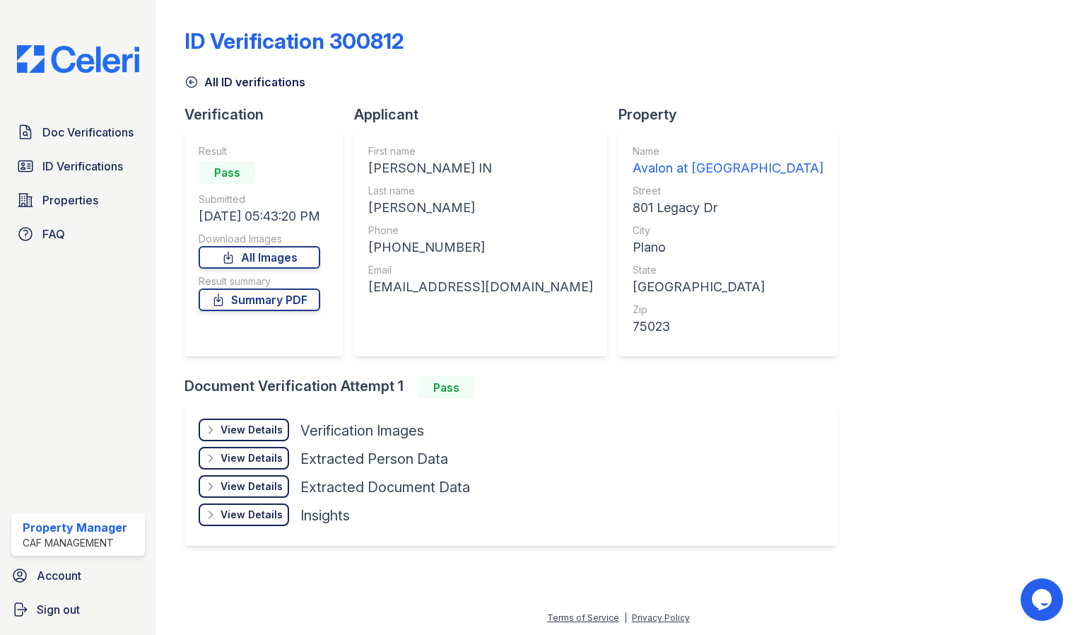
click at [247, 426] on div "View Details" at bounding box center [252, 430] width 62 height 14
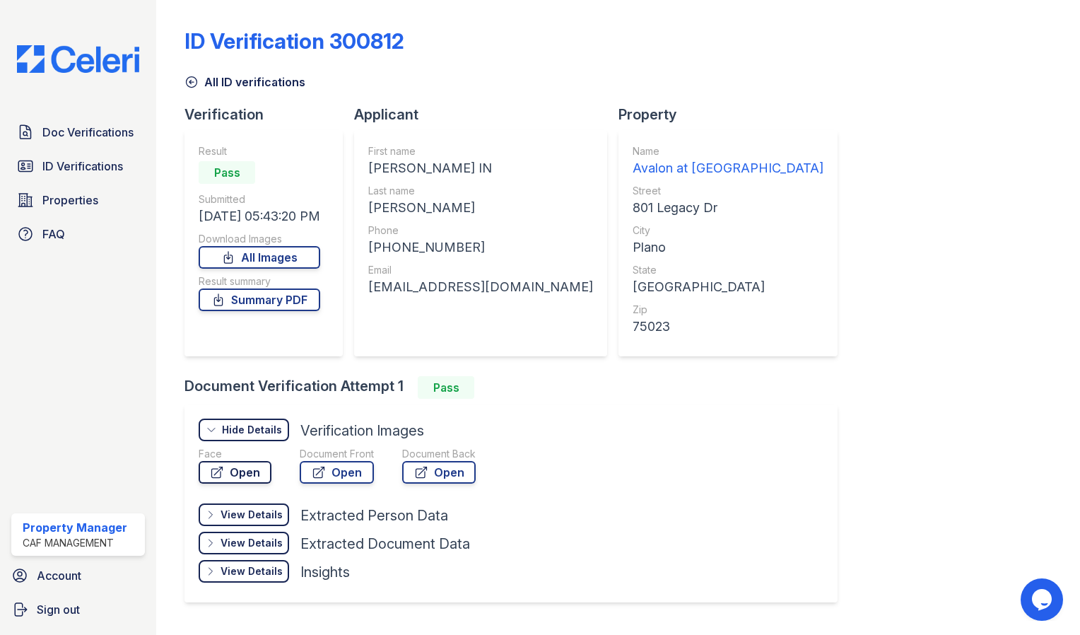
click at [243, 465] on link "Open" at bounding box center [235, 472] width 73 height 23
click at [336, 471] on link "Open" at bounding box center [337, 472] width 74 height 23
click at [450, 476] on link "Open" at bounding box center [439, 472] width 74 height 23
click at [303, 297] on link "Summary PDF" at bounding box center [260, 299] width 122 height 23
click at [102, 132] on span "Doc Verifications" at bounding box center [87, 132] width 91 height 17
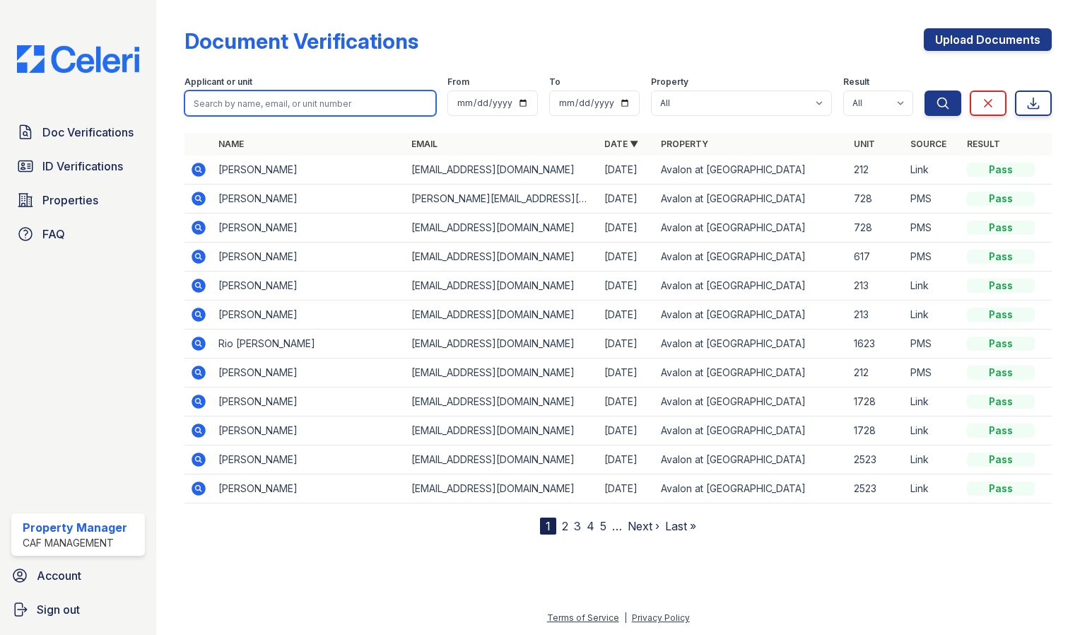
click at [310, 103] on input "search" at bounding box center [311, 102] width 252 height 25
type input "starrita"
click at [925, 90] on button "Search" at bounding box center [943, 102] width 37 height 25
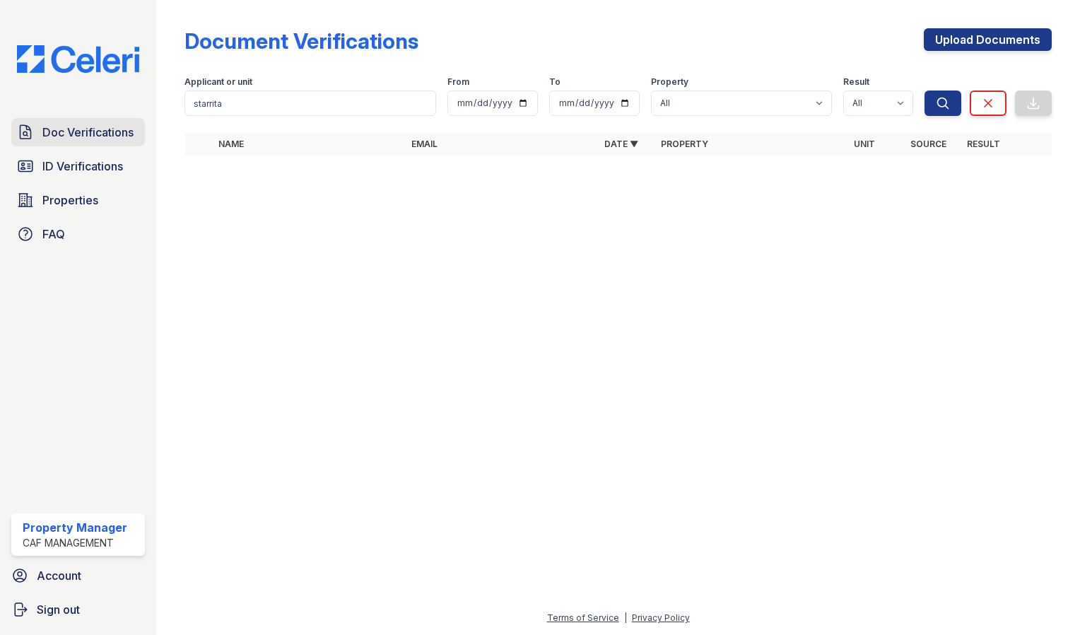
click at [100, 137] on span "Doc Verifications" at bounding box center [87, 132] width 91 height 17
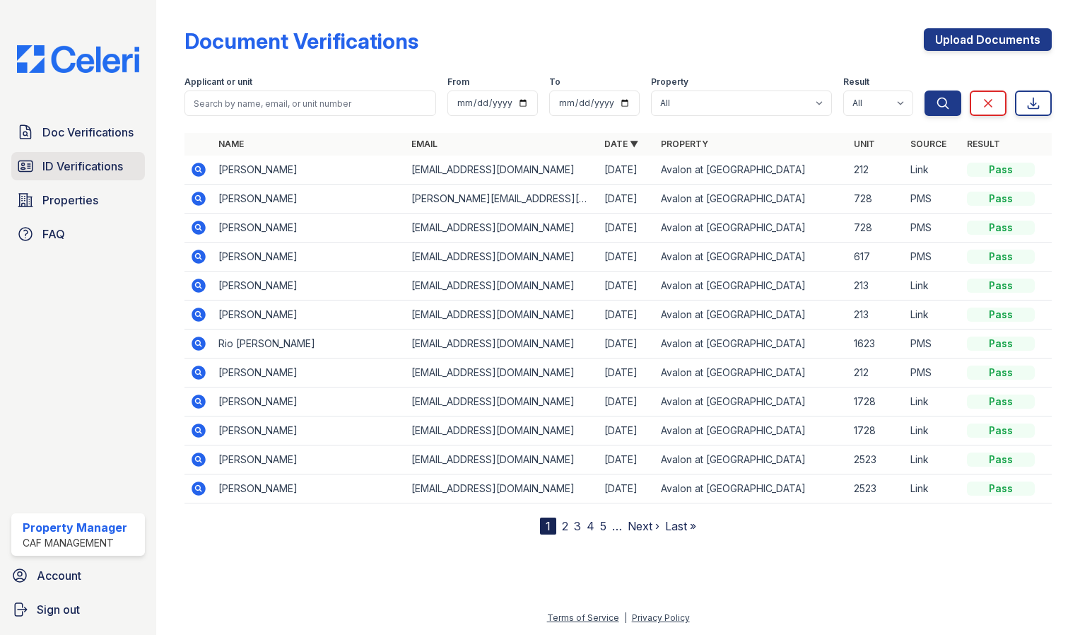
click at [81, 165] on span "ID Verifications" at bounding box center [82, 166] width 81 height 17
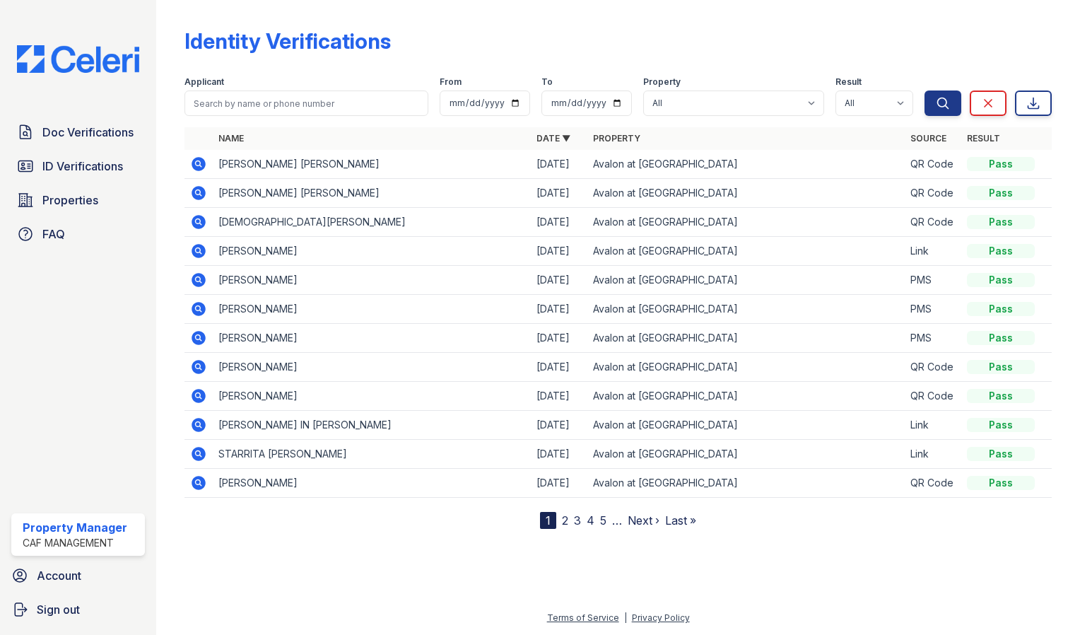
click at [197, 451] on icon at bounding box center [198, 453] width 4 height 4
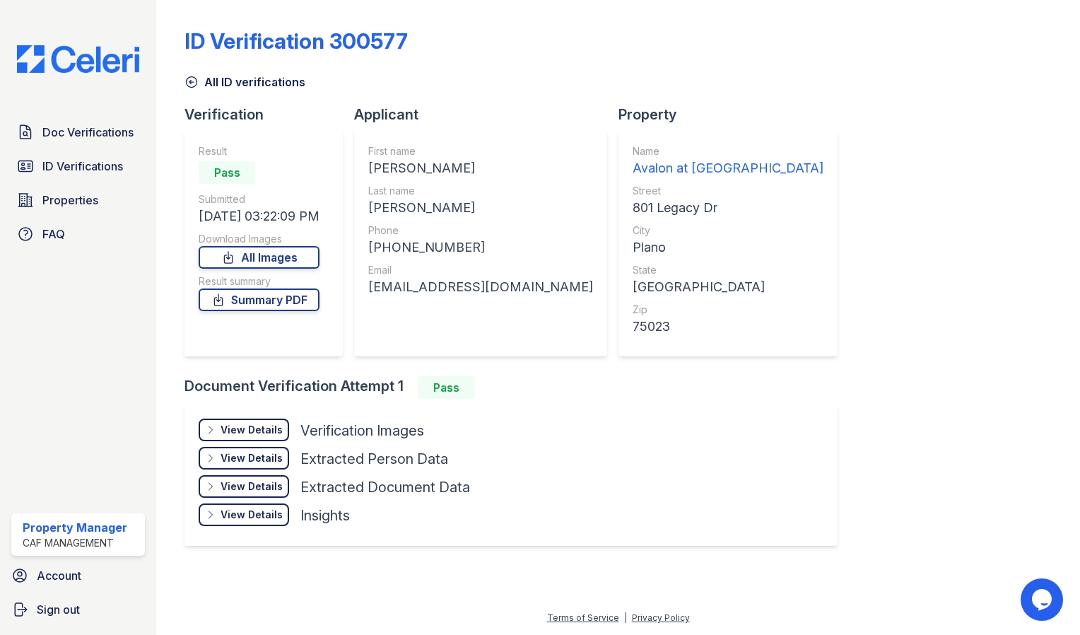
click at [242, 424] on div "View Details" at bounding box center [252, 430] width 62 height 14
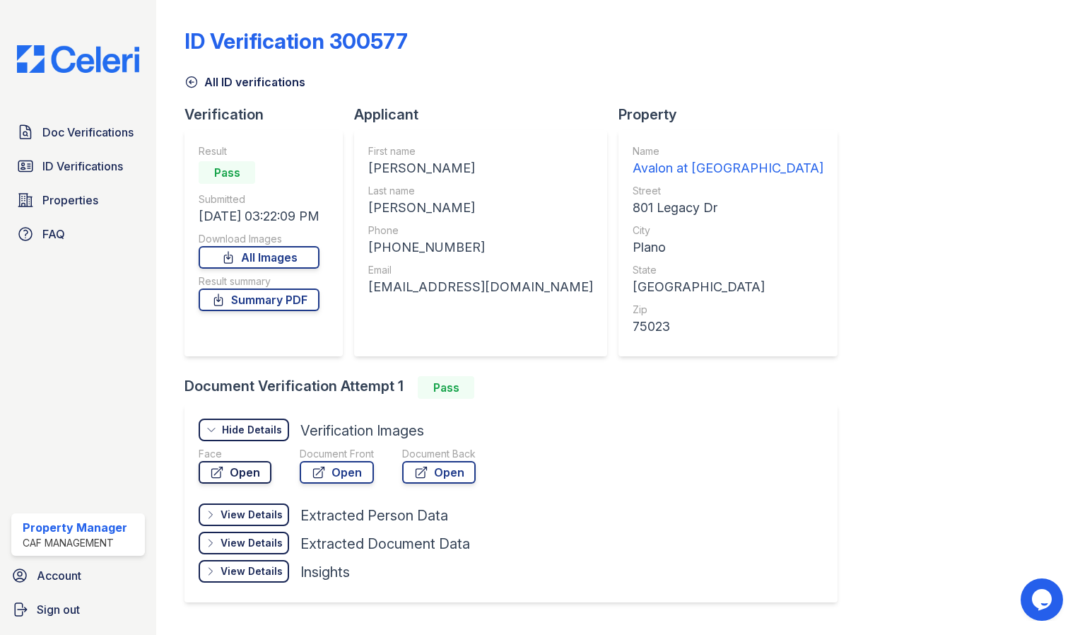
click at [245, 464] on link "Open" at bounding box center [235, 472] width 73 height 23
click at [348, 478] on link "Open" at bounding box center [337, 472] width 74 height 23
click at [444, 479] on link "Open" at bounding box center [439, 472] width 74 height 23
